Goal: Task Accomplishment & Management: Use online tool/utility

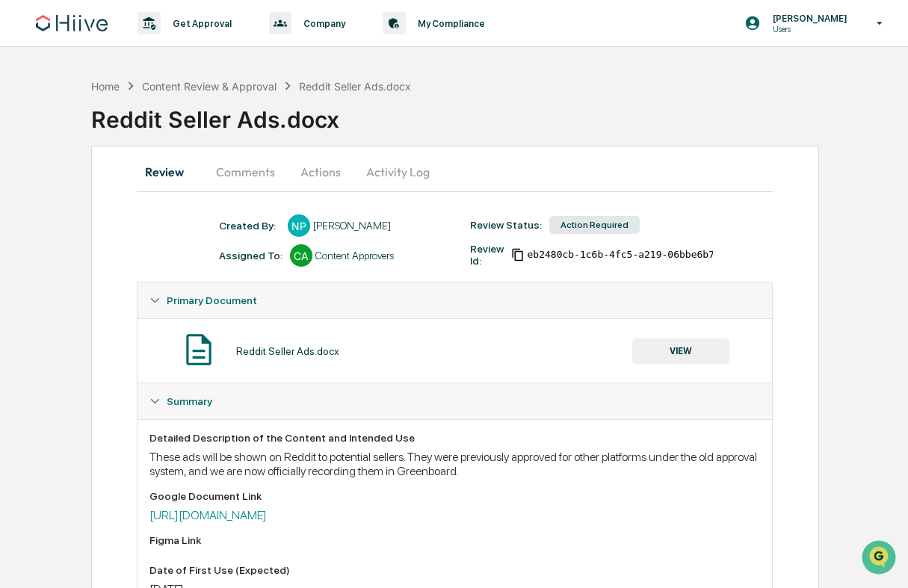
click at [242, 178] on button "Comments" at bounding box center [245, 172] width 83 height 36
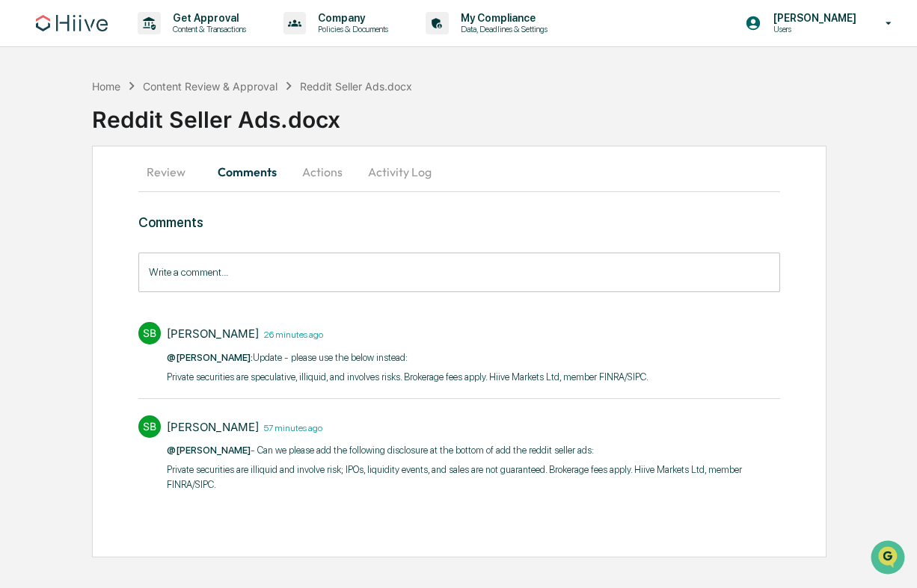
click at [168, 173] on button "Review" at bounding box center [171, 172] width 67 height 36
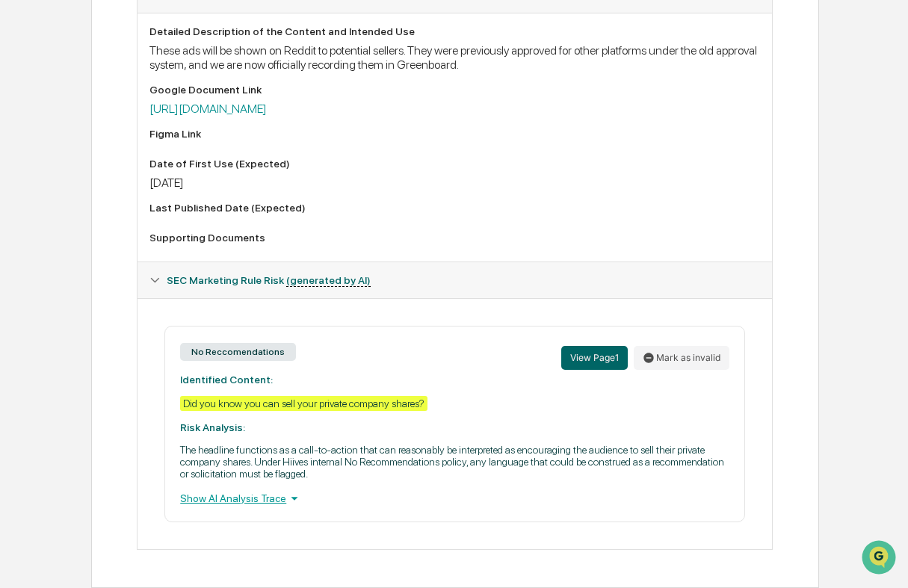
scroll to position [3, 0]
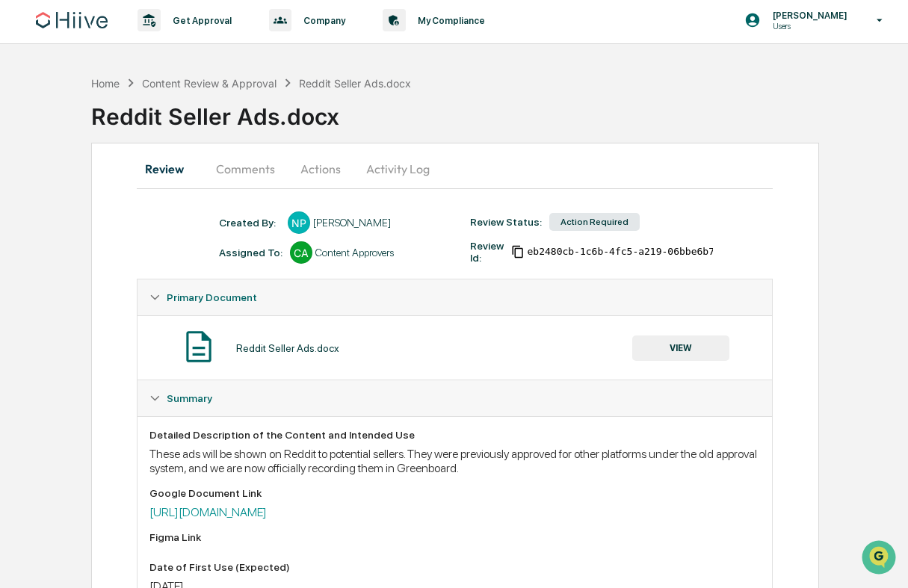
click at [680, 351] on button "VIEW" at bounding box center [681, 348] width 97 height 25
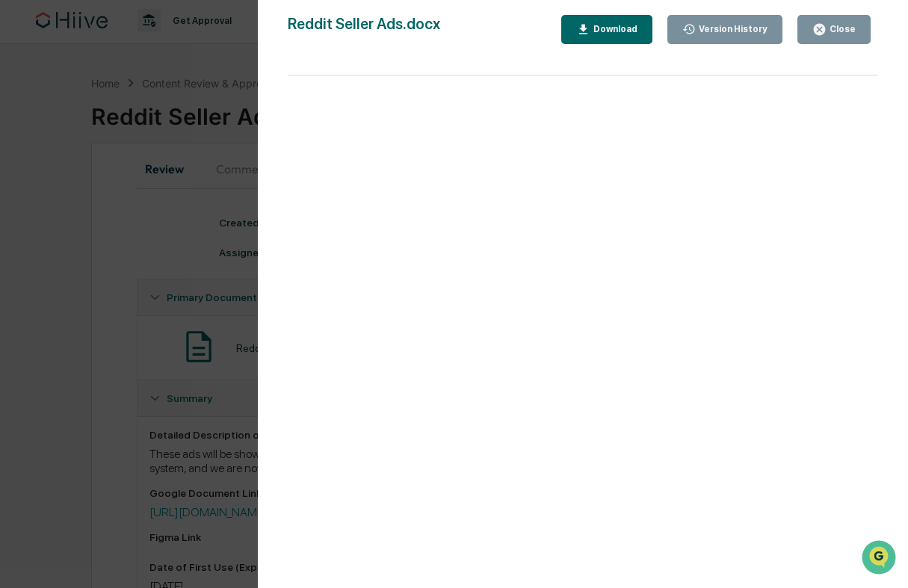
click at [146, 425] on div "Version History [DATE] 06:27 PM [PERSON_NAME] Reddit Seller Ads.docx Close Vers…" at bounding box center [454, 294] width 908 height 588
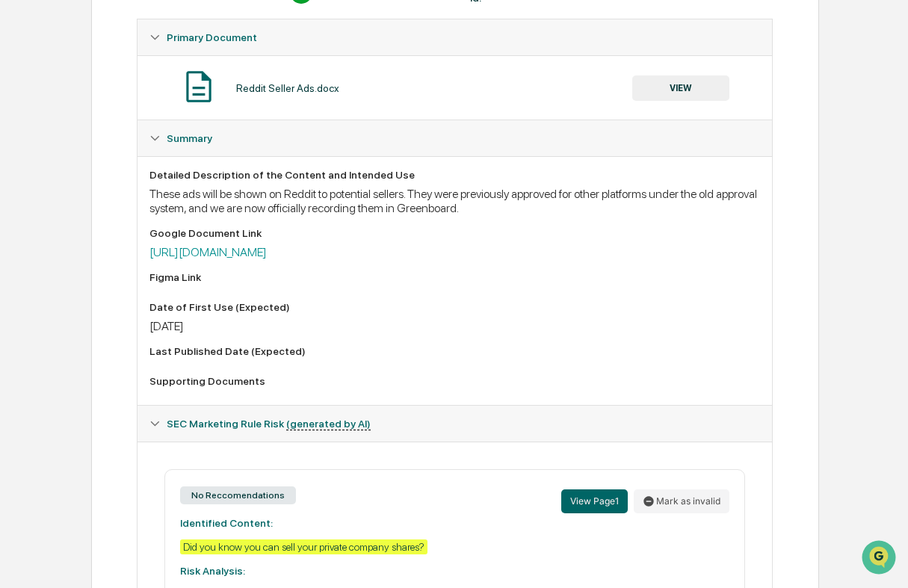
scroll to position [340, 0]
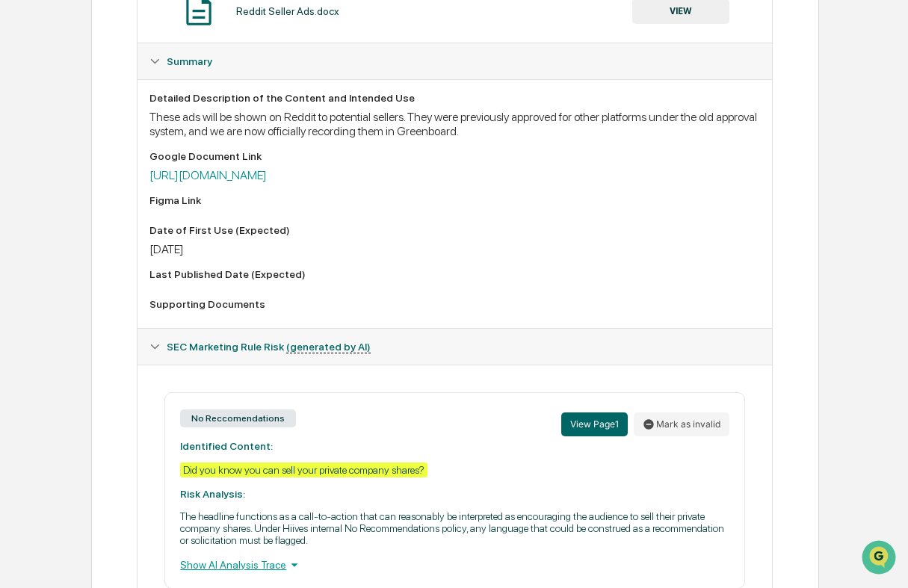
click at [352, 184] on div "Detailed Description of the Content and Intended Use These ads will be shown on…" at bounding box center [455, 204] width 611 height 224
click at [267, 173] on link "[URL][DOMAIN_NAME]" at bounding box center [208, 175] width 117 height 14
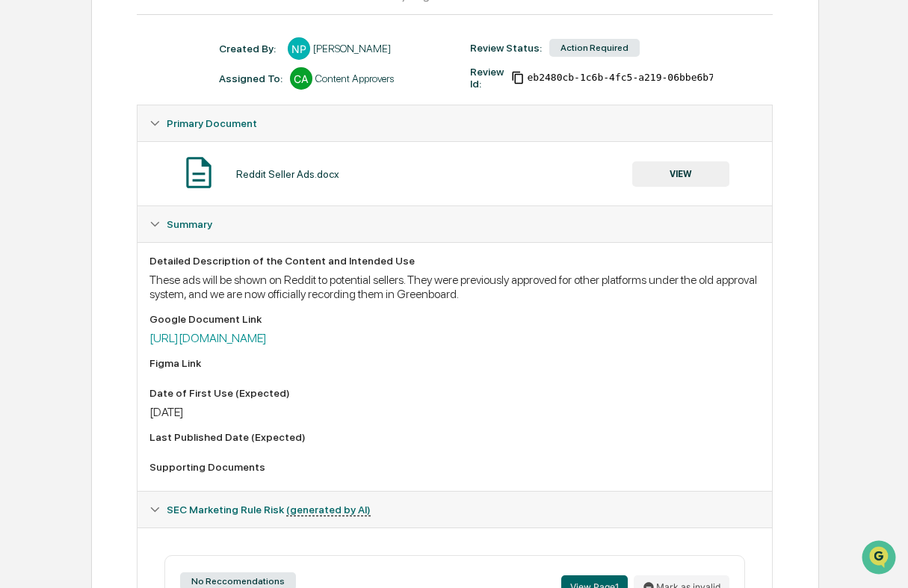
scroll to position [0, 0]
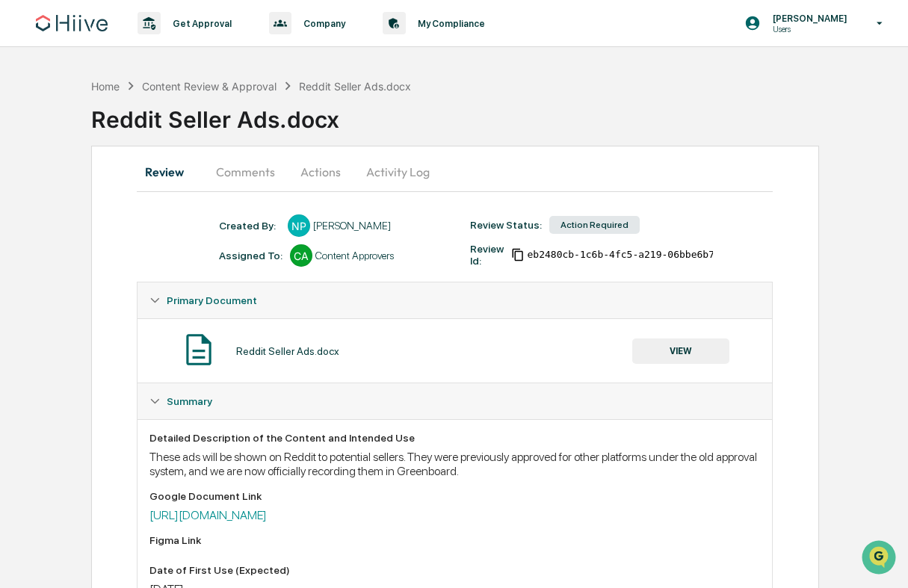
click at [579, 224] on div "Action Required" at bounding box center [595, 225] width 90 height 18
click at [197, 87] on div "Content Review & Approval" at bounding box center [209, 86] width 135 height 13
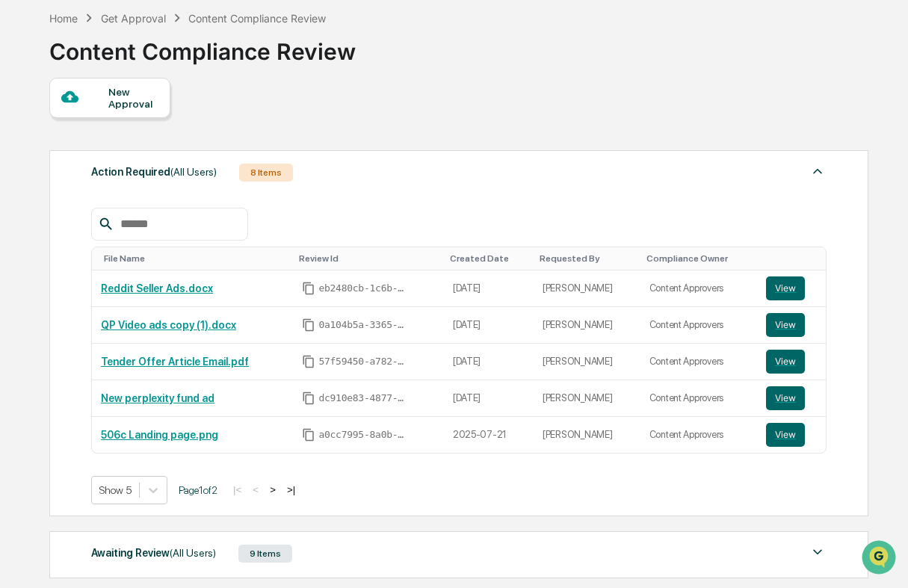
scroll to position [109, 0]
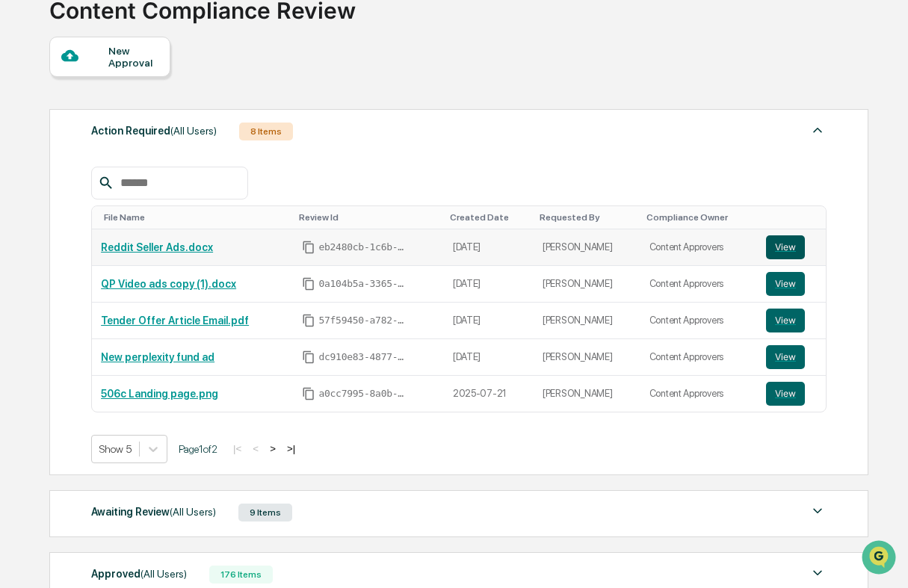
click at [780, 248] on button "View" at bounding box center [785, 248] width 39 height 24
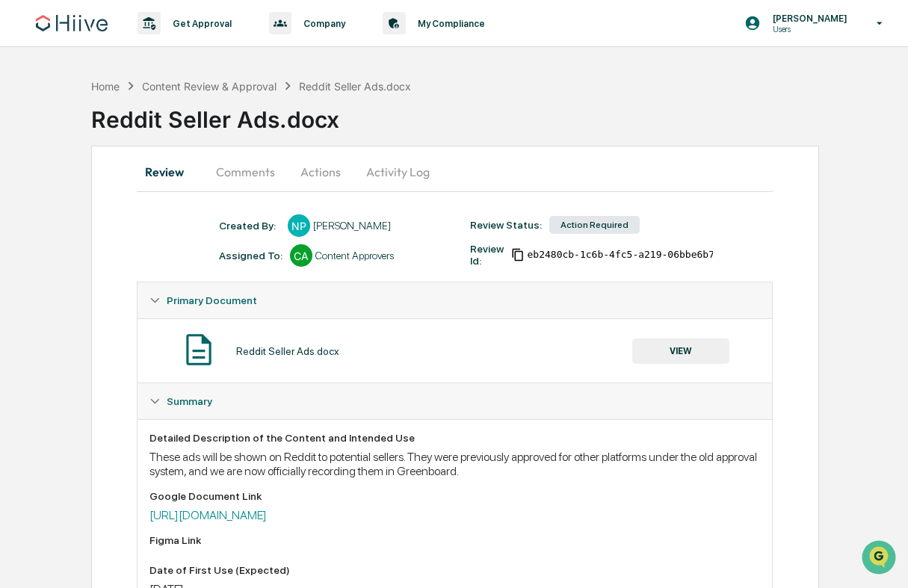
click at [590, 224] on div "Action Required" at bounding box center [595, 225] width 90 height 18
click at [413, 169] on button "Activity Log" at bounding box center [397, 172] width 87 height 36
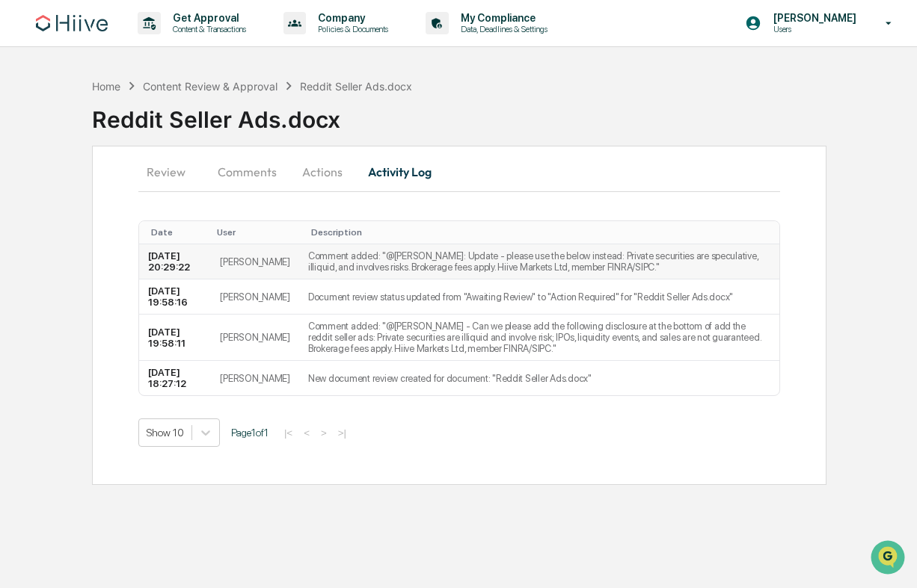
drag, startPoint x: 645, startPoint y: 255, endPoint x: 742, endPoint y: 266, distance: 97.8
click at [742, 266] on td "Comment added: "@[PERSON_NAME]: Update - please use the below instead: Private …" at bounding box center [539, 261] width 480 height 35
copy td "Private securities are speculative, illiquid, and involves risks. Brokerage fee…"
click at [289, 164] on button "Actions" at bounding box center [322, 172] width 67 height 36
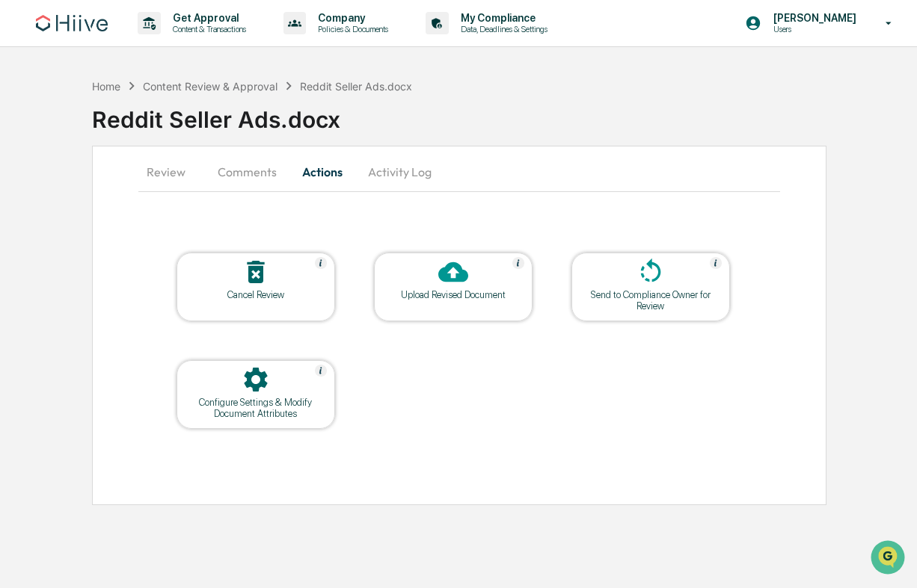
click at [209, 170] on button "Comments" at bounding box center [247, 172] width 83 height 36
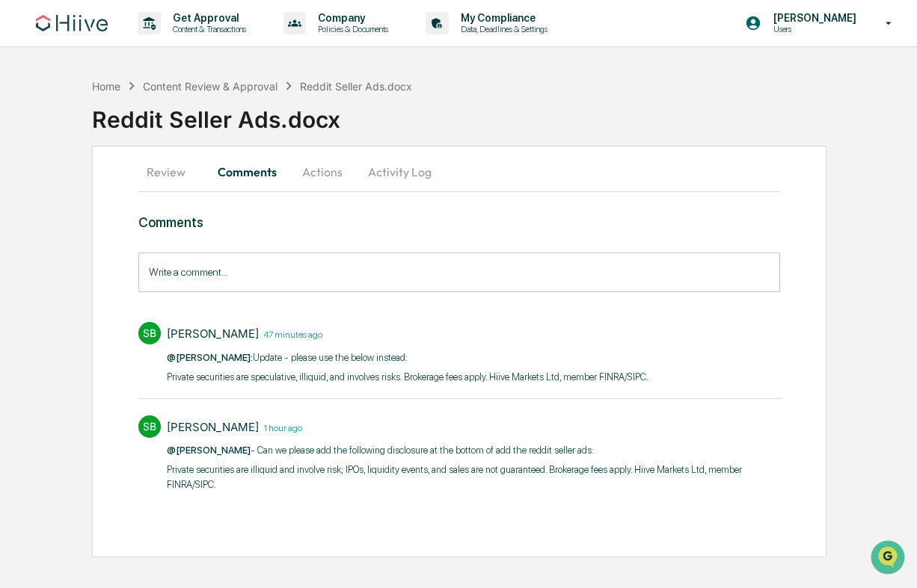
click at [153, 173] on button "Review" at bounding box center [171, 172] width 67 height 36
